Goal: Navigation & Orientation: Find specific page/section

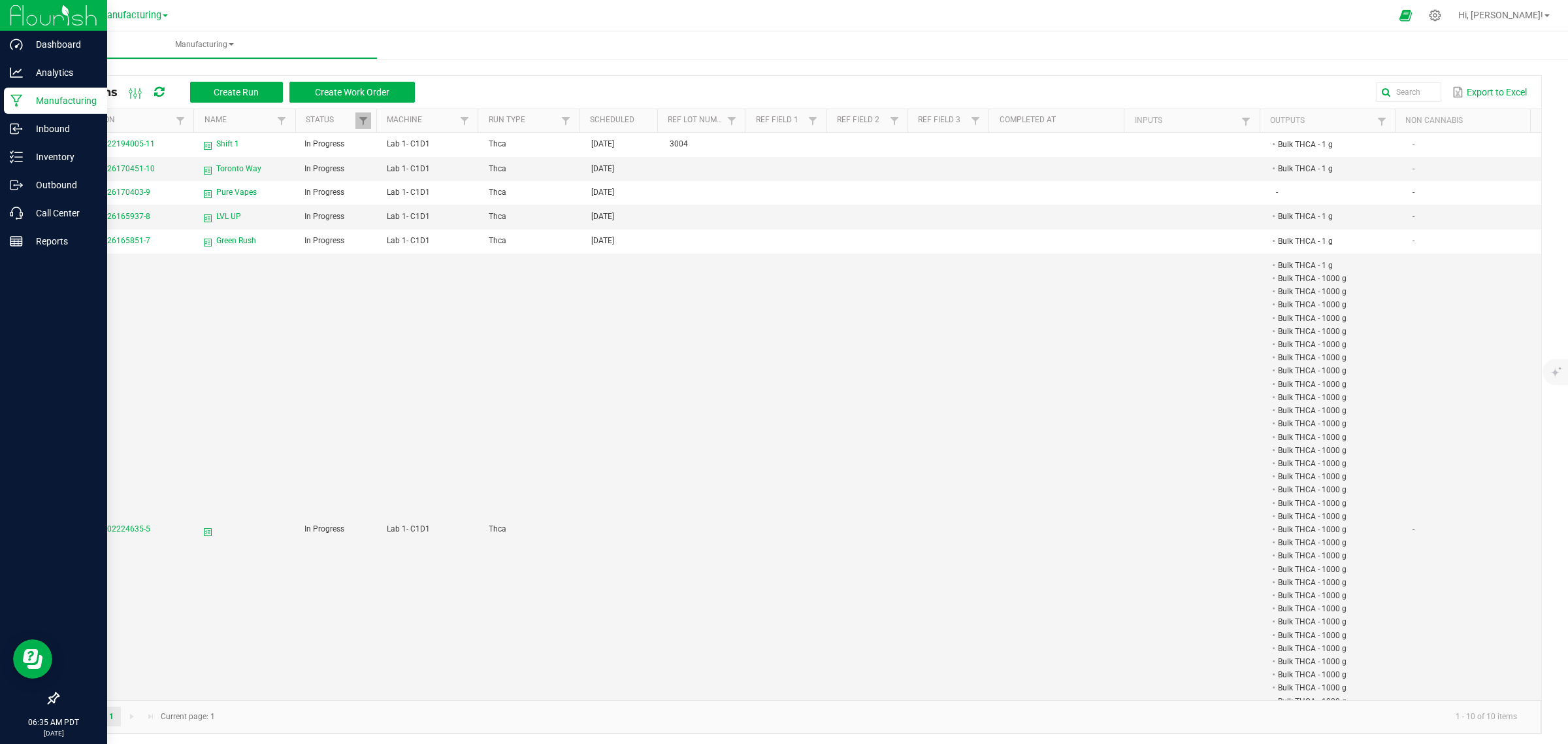
click at [23, 17] on img at bounding box center [54, 15] width 88 height 31
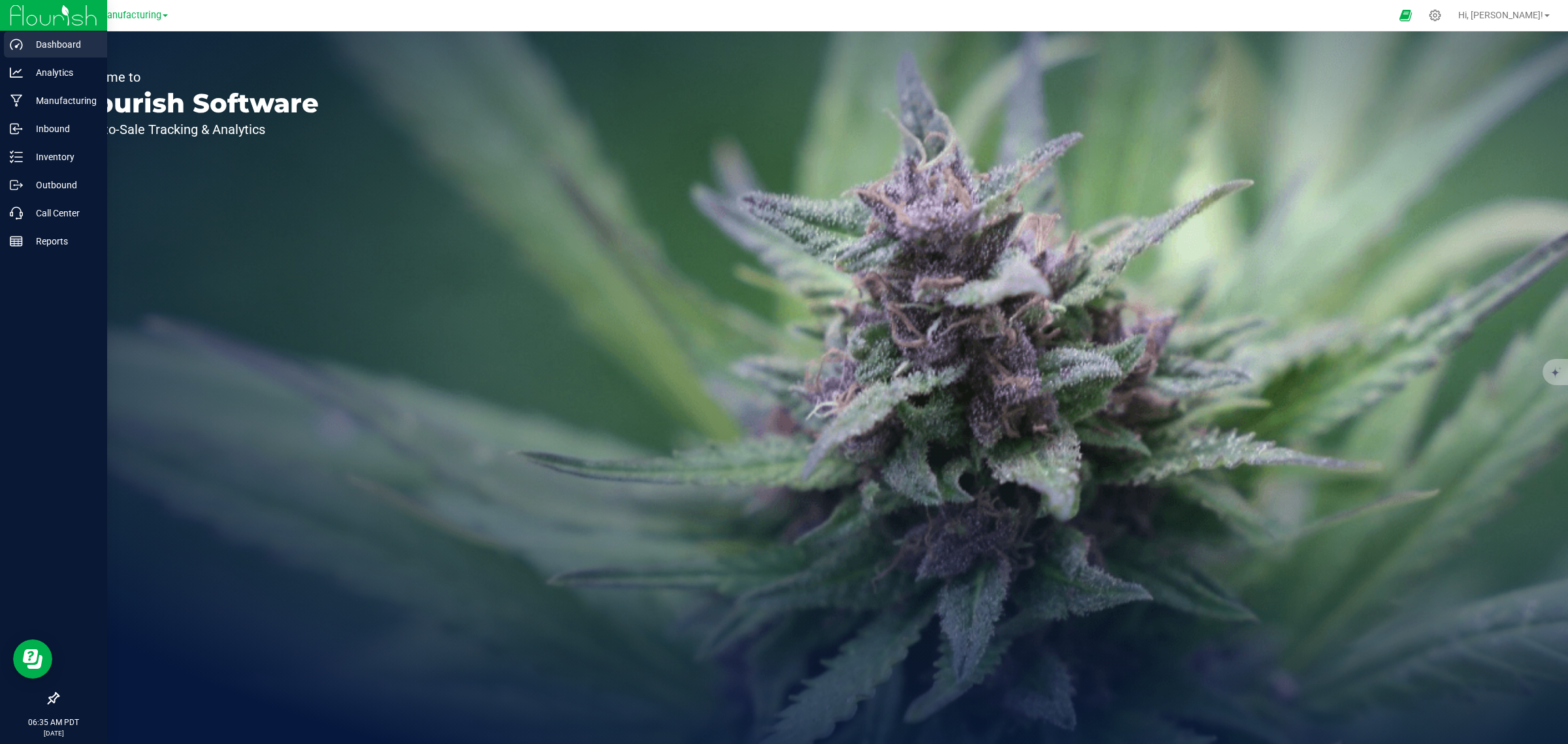
click at [47, 47] on p "Dashboard" at bounding box center [62, 44] width 78 height 16
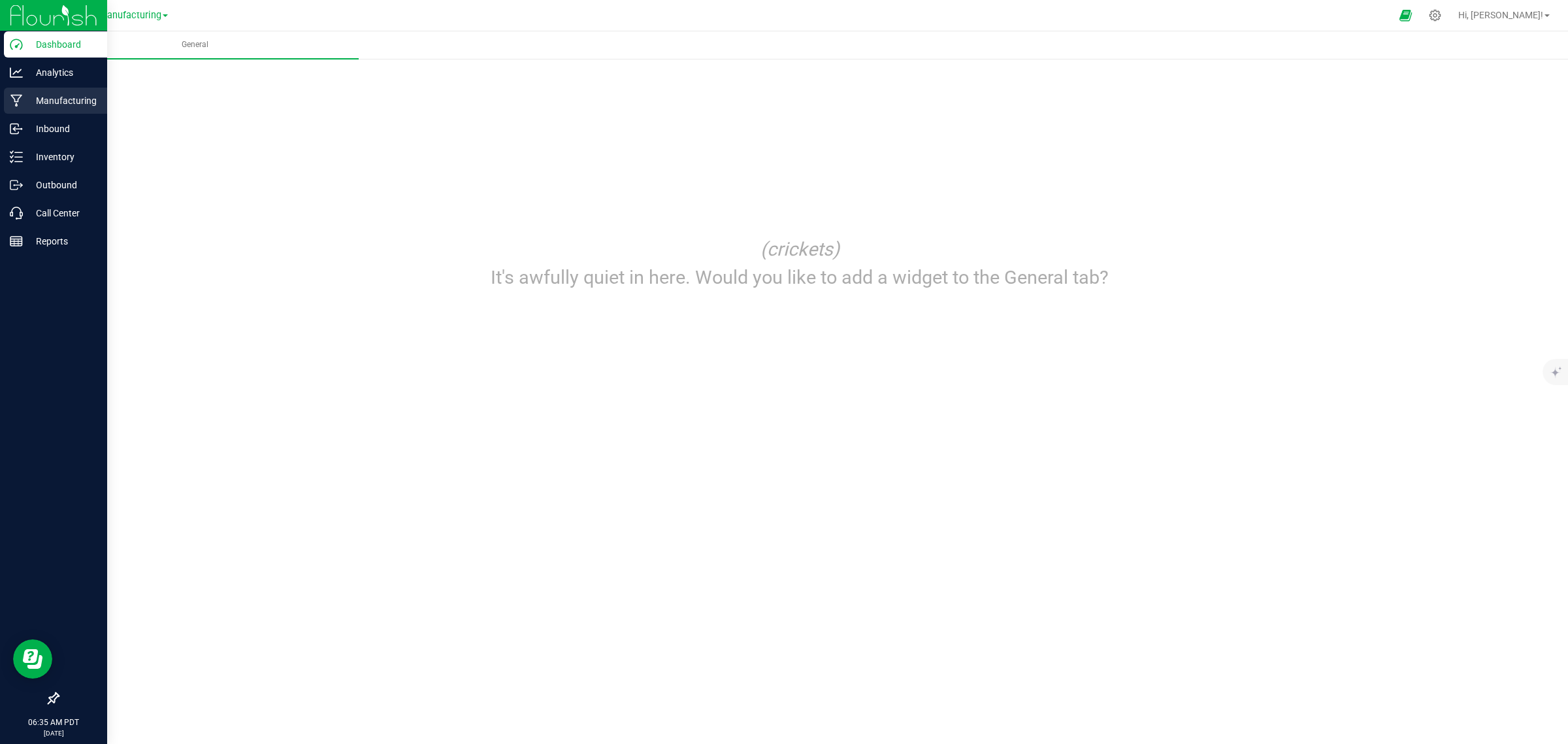
click at [43, 105] on p "Manufacturing" at bounding box center [62, 101] width 78 height 16
